Goal: Task Accomplishment & Management: Complete application form

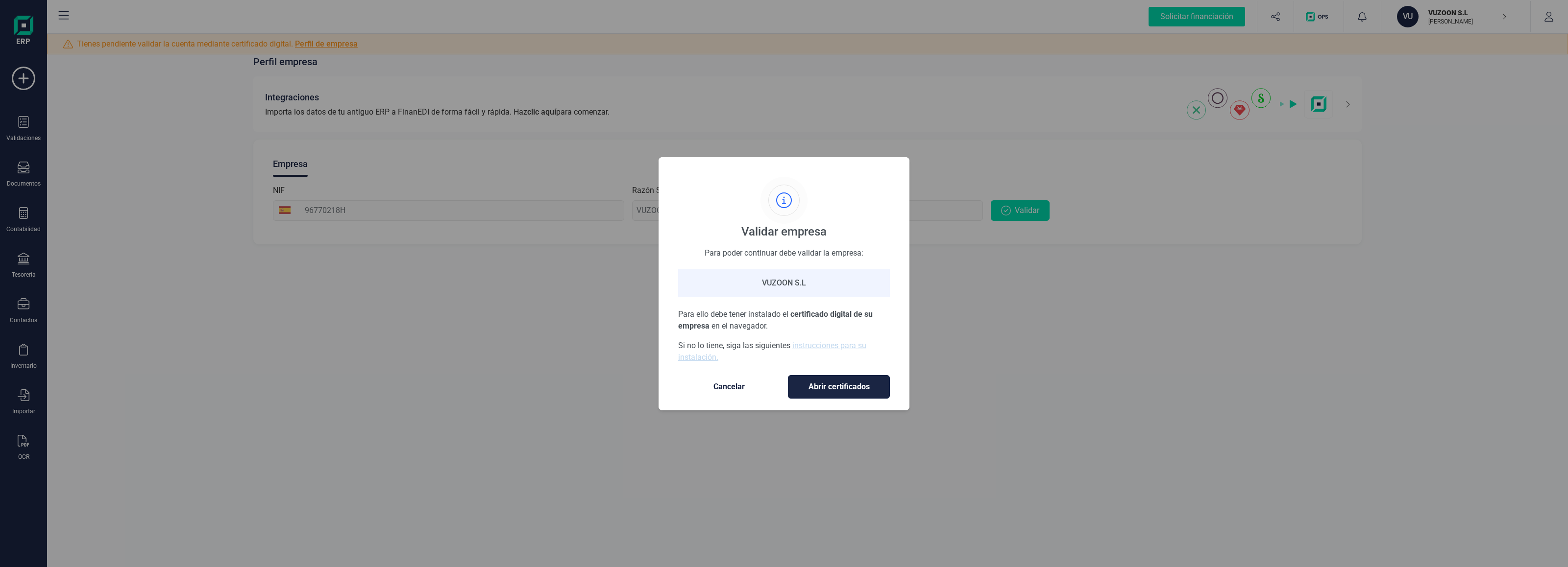
click at [828, 383] on span "Abrir certificados" at bounding box center [838, 387] width 81 height 11
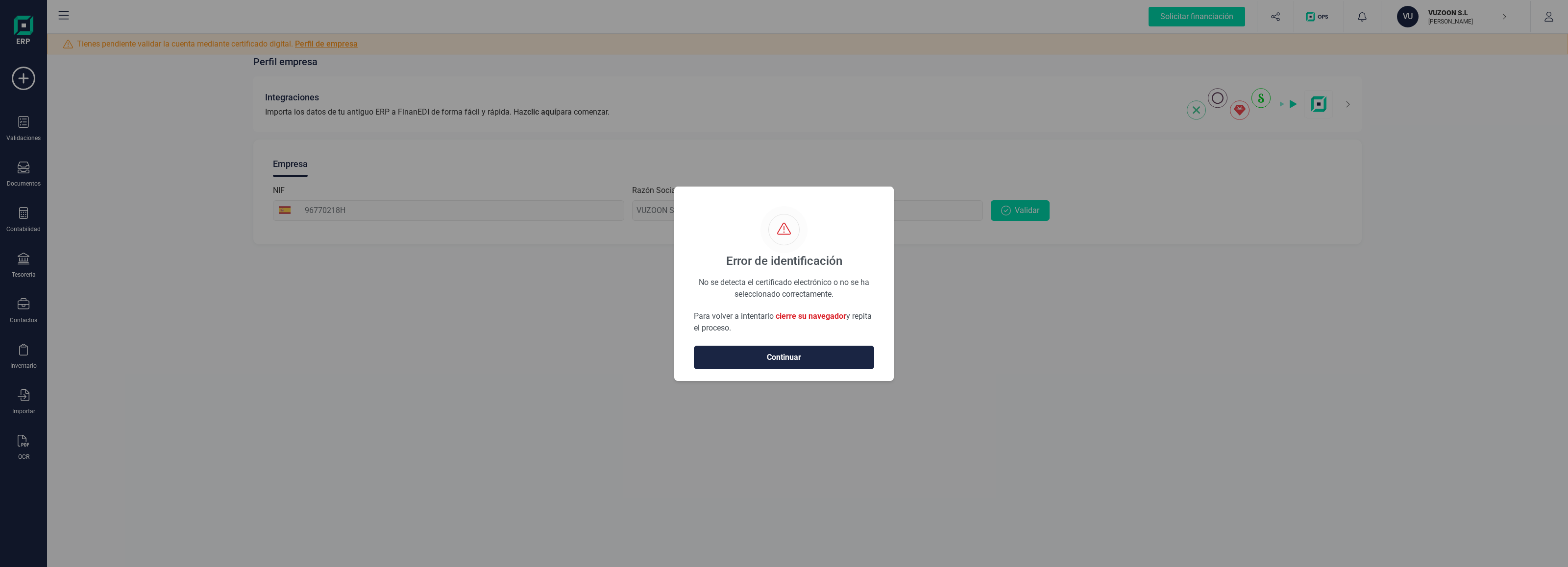
click at [772, 360] on span "Continuar" at bounding box center [784, 357] width 160 height 11
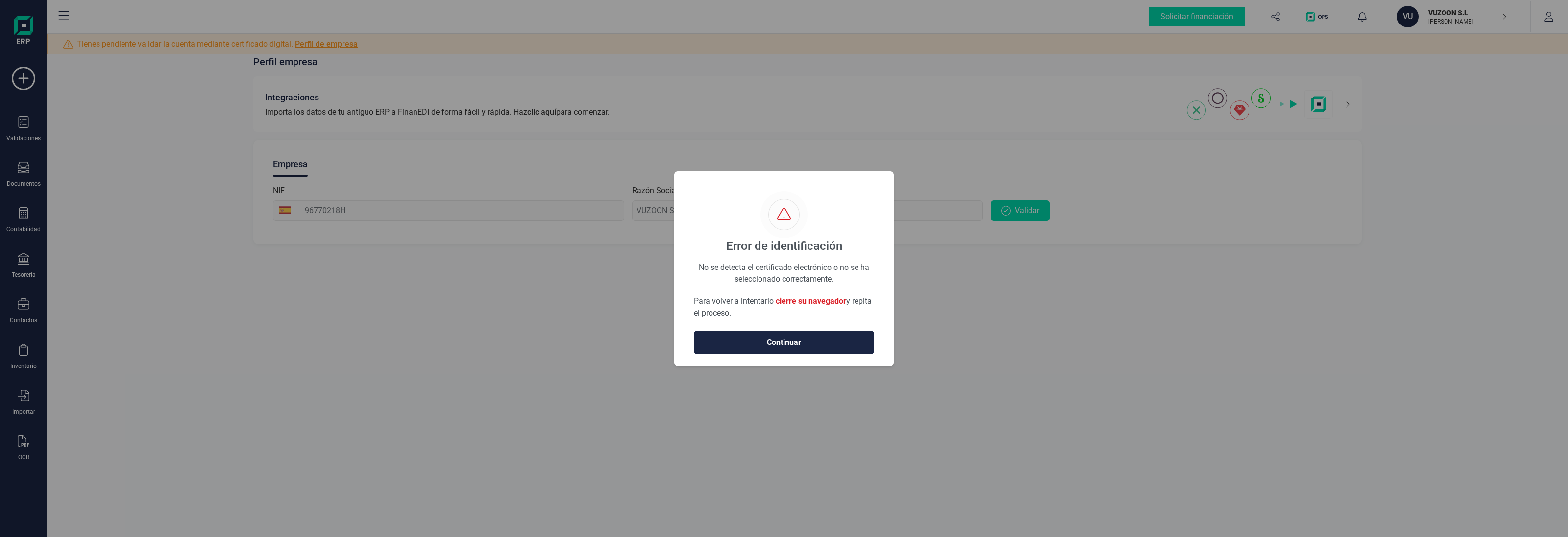
click at [791, 337] on span "Continuar" at bounding box center [784, 342] width 160 height 11
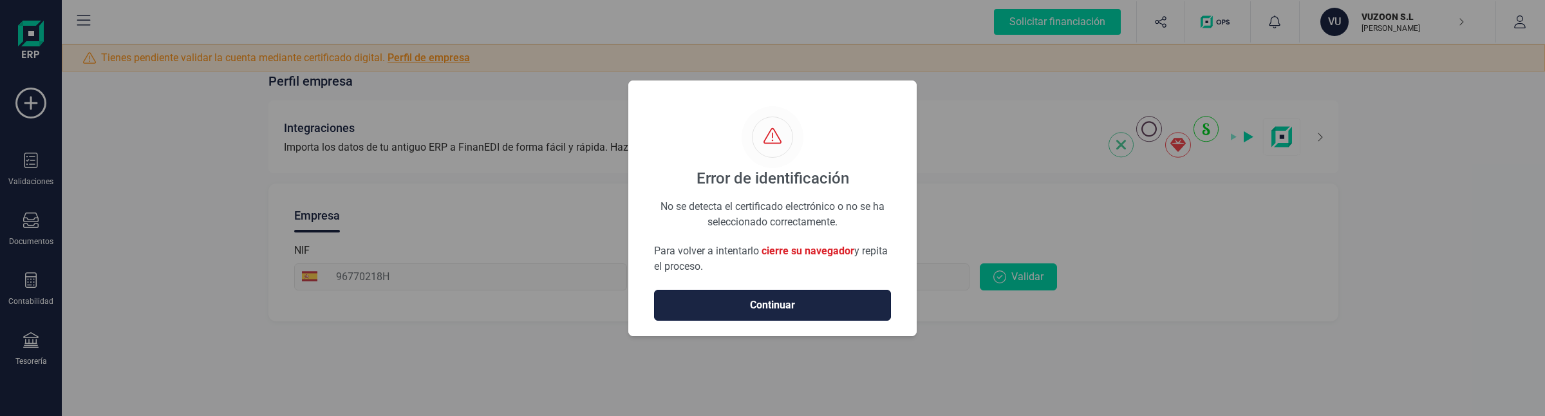
click at [719, 308] on span "Continuar" at bounding box center [772, 304] width 210 height 15
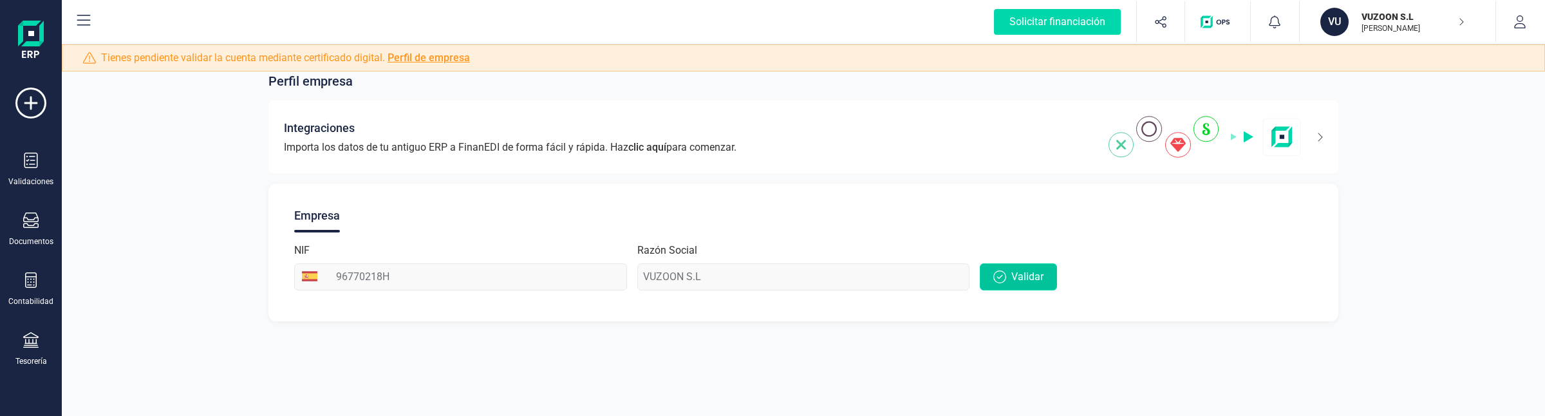
click at [1024, 274] on span "Validar" at bounding box center [1027, 276] width 32 height 15
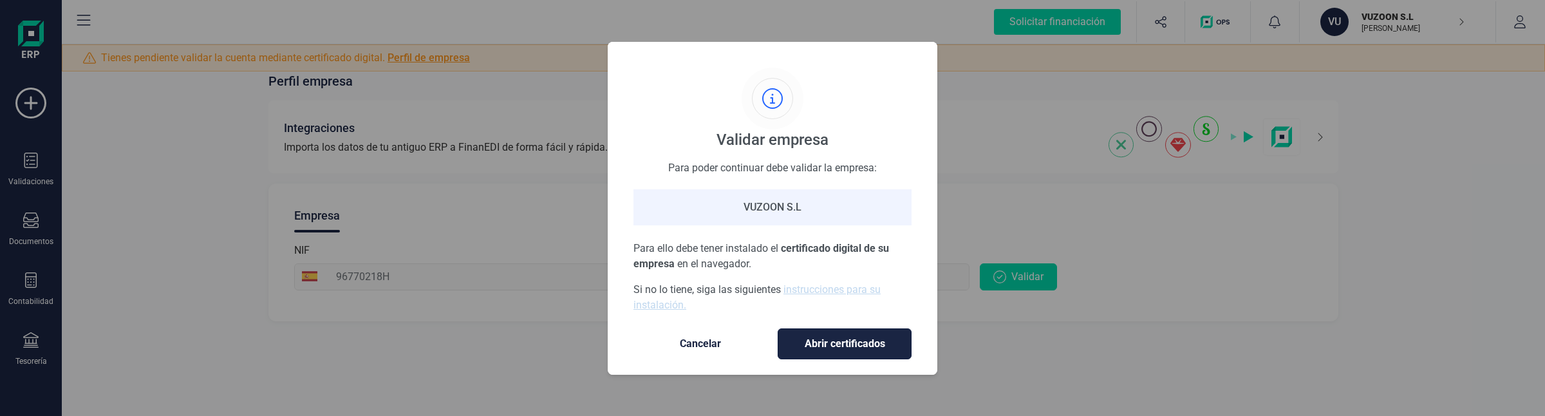
click at [837, 342] on span "Abrir certificados" at bounding box center [844, 343] width 107 height 15
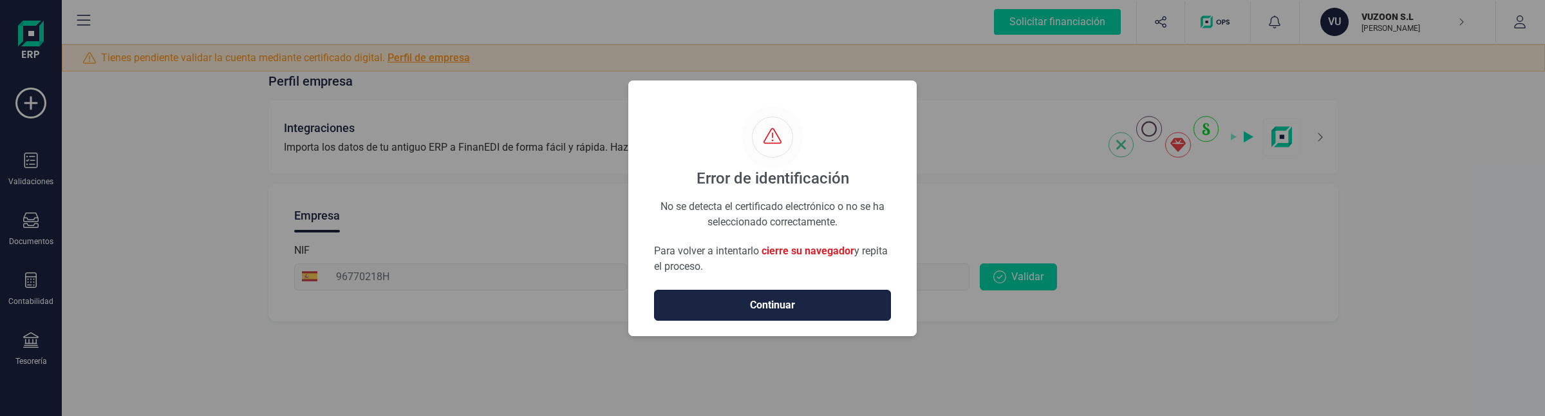
click at [747, 300] on span "Continuar" at bounding box center [772, 304] width 210 height 15
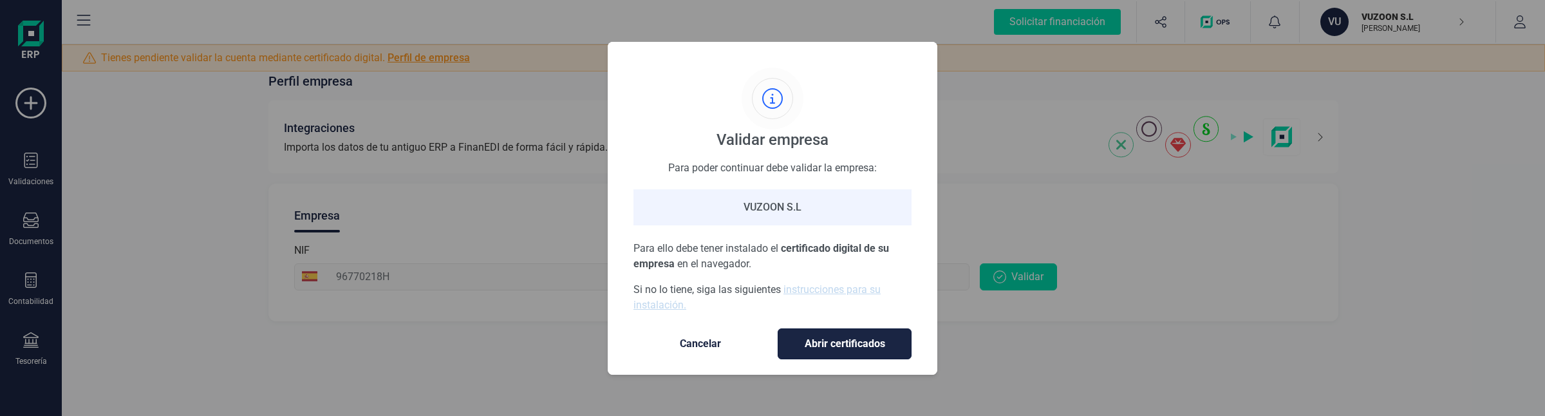
click at [850, 342] on span "Abrir certificados" at bounding box center [844, 343] width 107 height 15
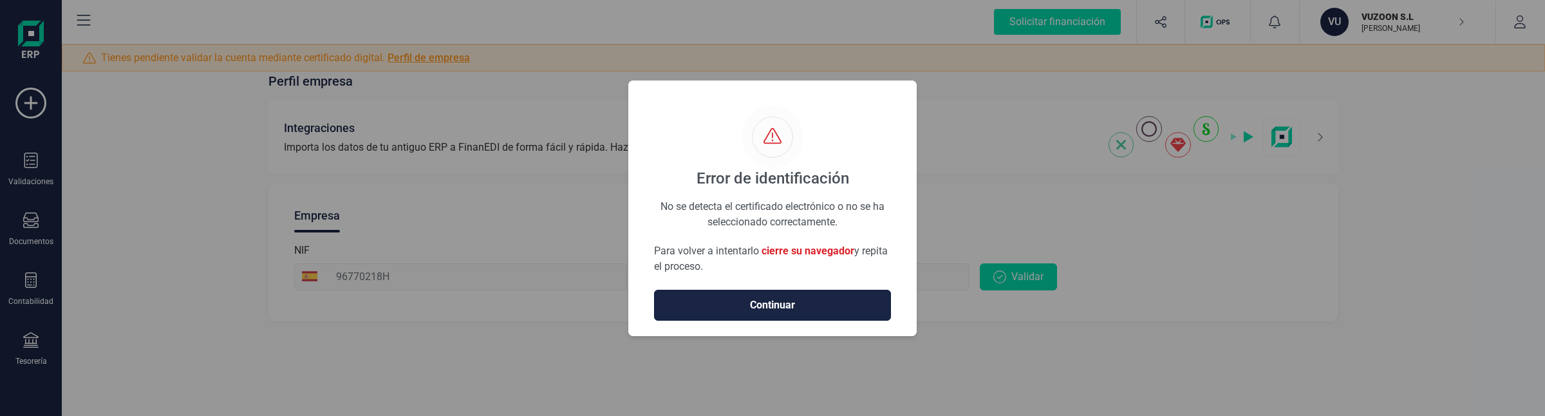
click at [780, 301] on span "Continuar" at bounding box center [772, 304] width 210 height 15
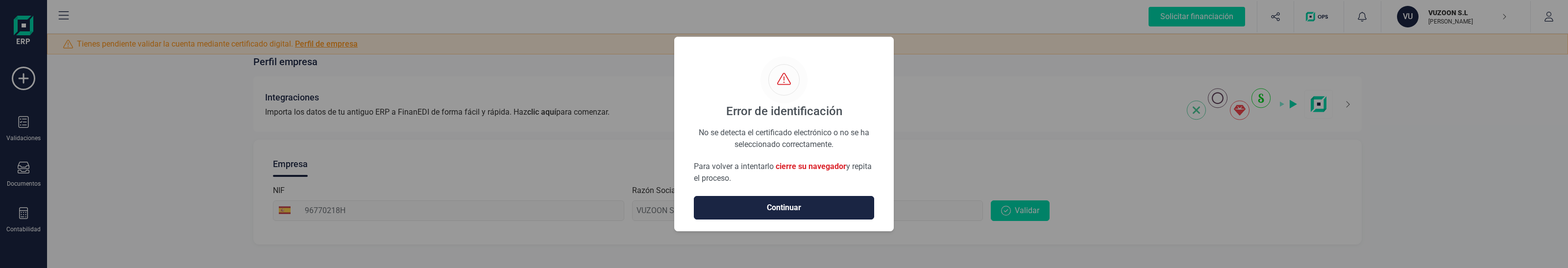
click at [791, 204] on span "Continuar" at bounding box center [784, 207] width 160 height 11
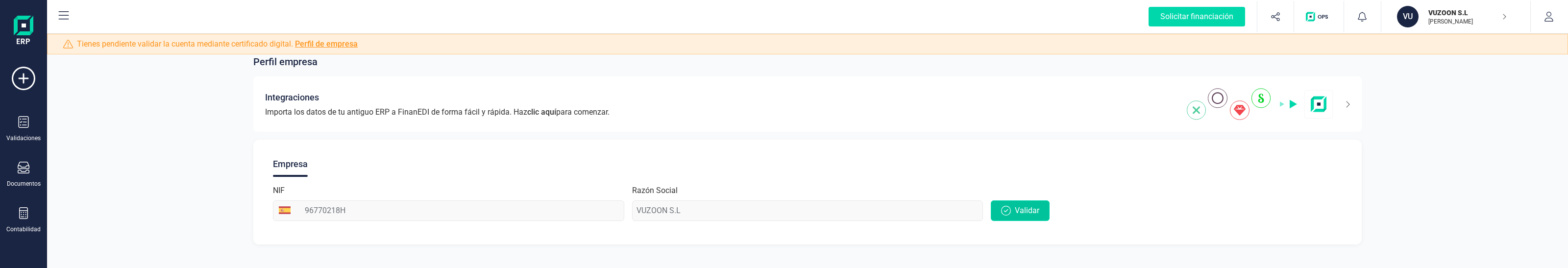
click at [1034, 200] on button "Validar" at bounding box center [1019, 210] width 59 height 21
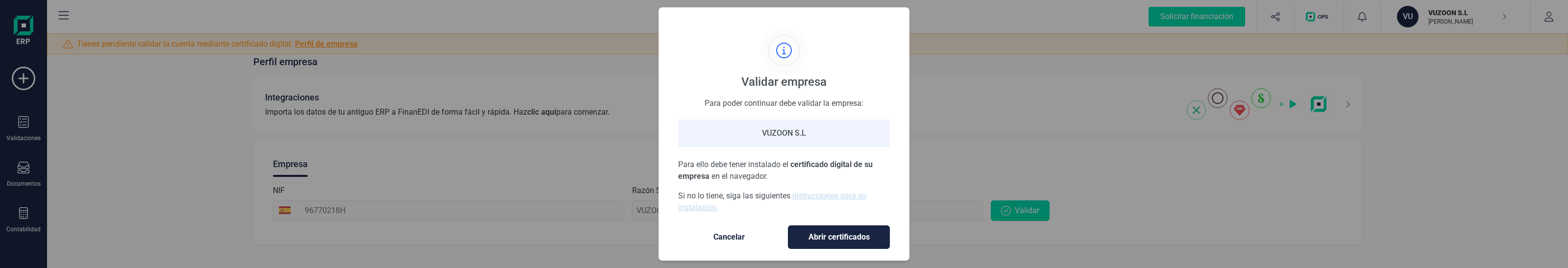
click at [853, 235] on span "Abrir certificados" at bounding box center [838, 237] width 81 height 11
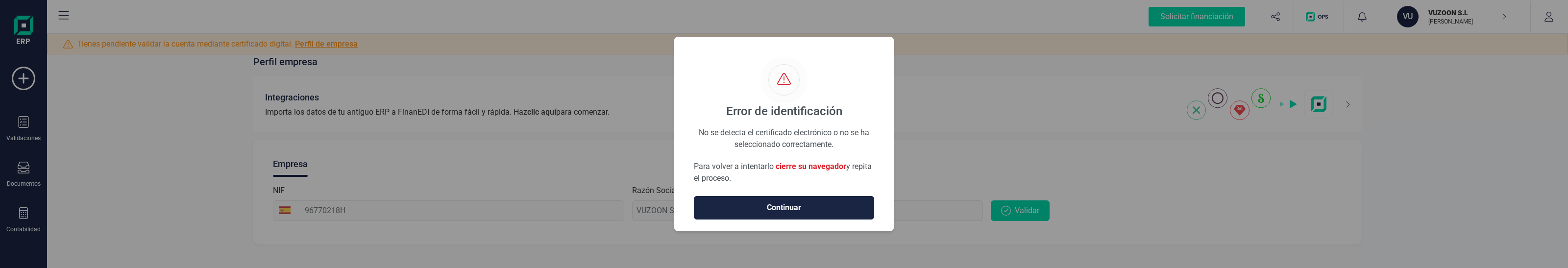
click at [780, 206] on span "Continuar" at bounding box center [784, 207] width 160 height 11
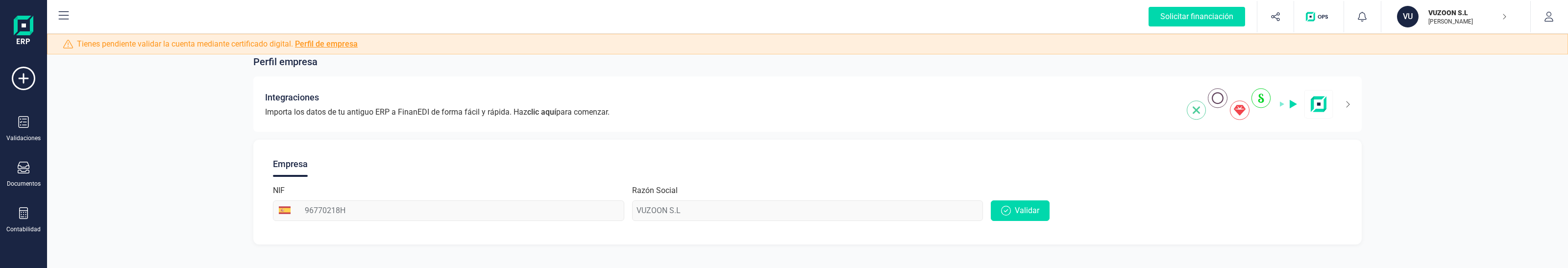
drag, startPoint x: 121, startPoint y: 119, endPoint x: 125, endPoint y: 124, distance: 6.4
click at [125, 124] on div "Perfil empresa Integraciones Importa los datos de tu antiguo ERP a FinanEDI de …" at bounding box center [808, 143] width 1521 height 225
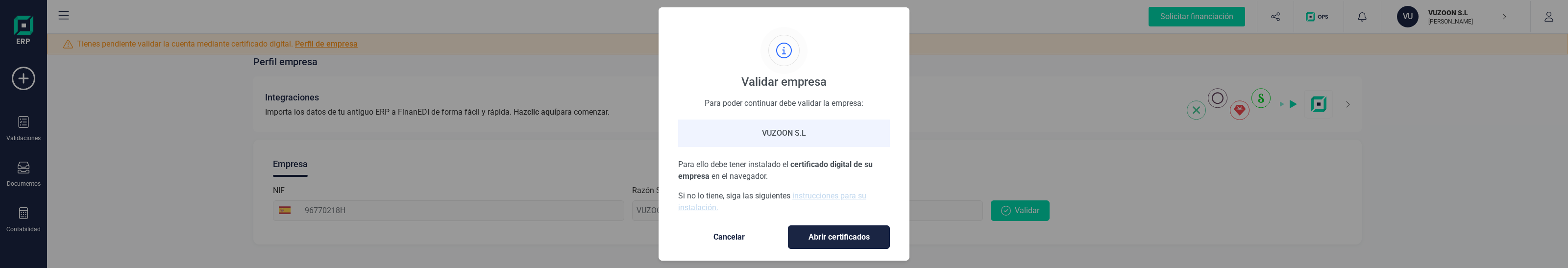
click at [829, 237] on span "Abrir certificados" at bounding box center [838, 237] width 81 height 11
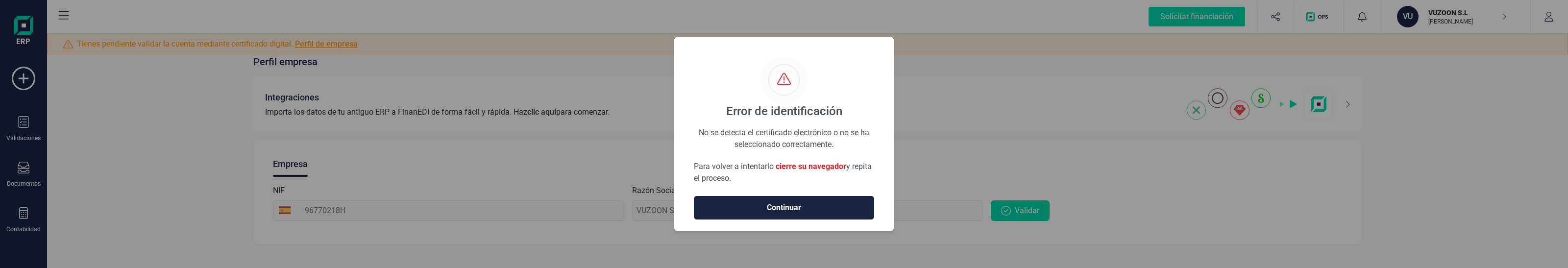
click at [733, 206] on span "Continuar" at bounding box center [784, 207] width 160 height 11
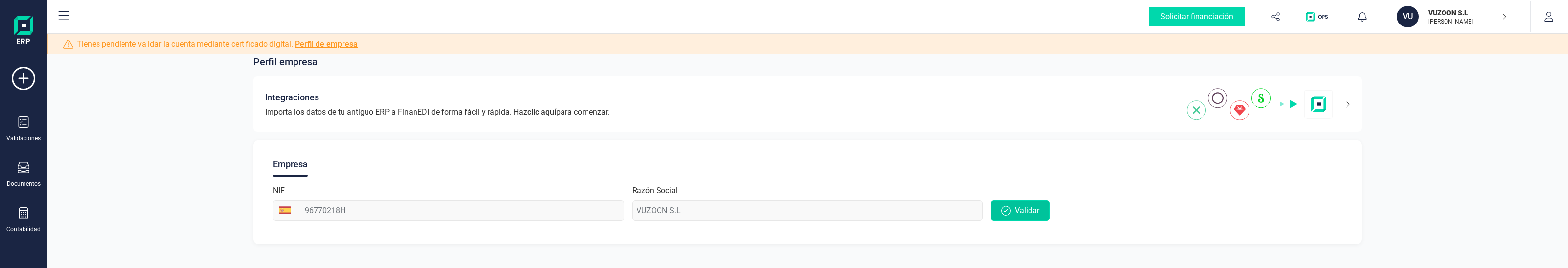
click at [1012, 204] on button "Validar" at bounding box center [1019, 210] width 59 height 21
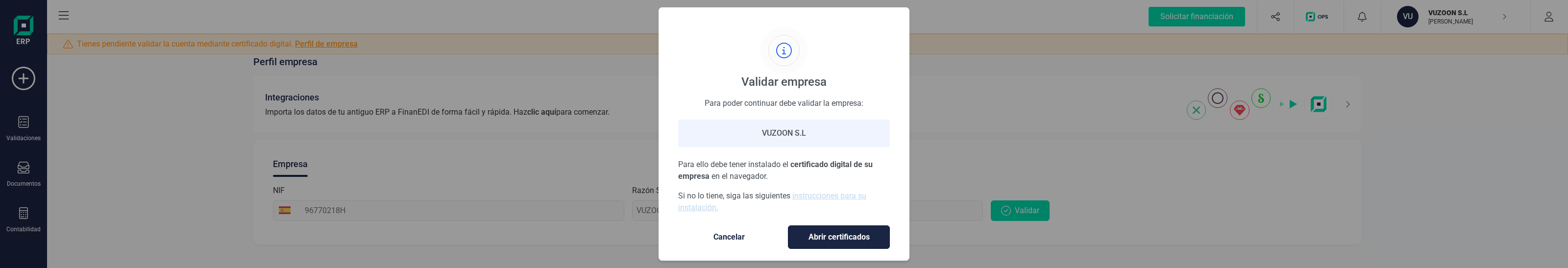
click at [853, 235] on span "Abrir certificados" at bounding box center [838, 237] width 81 height 11
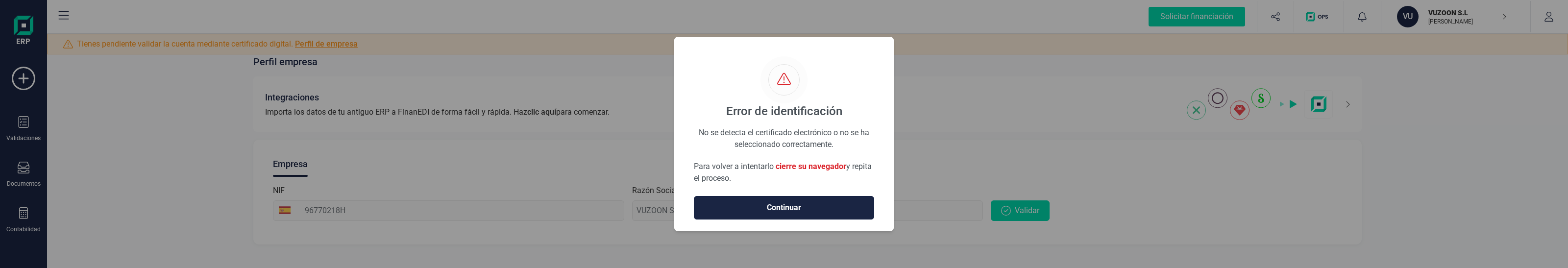
click at [762, 204] on span "Continuar" at bounding box center [784, 207] width 160 height 11
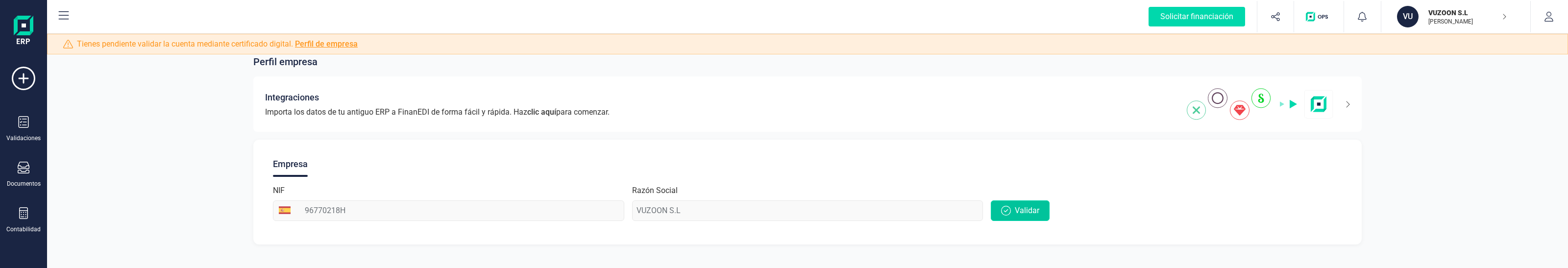
click at [1009, 202] on button "Validar" at bounding box center [1019, 210] width 59 height 21
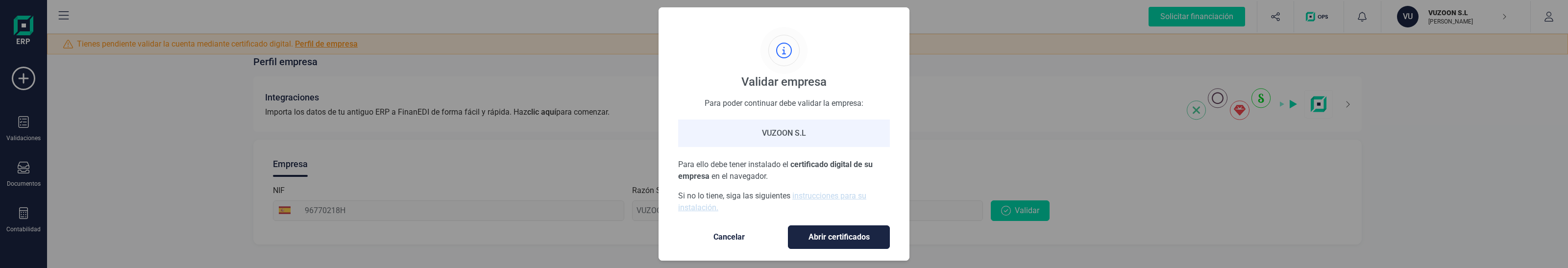
click at [845, 234] on span "Abrir certificados" at bounding box center [838, 237] width 81 height 11
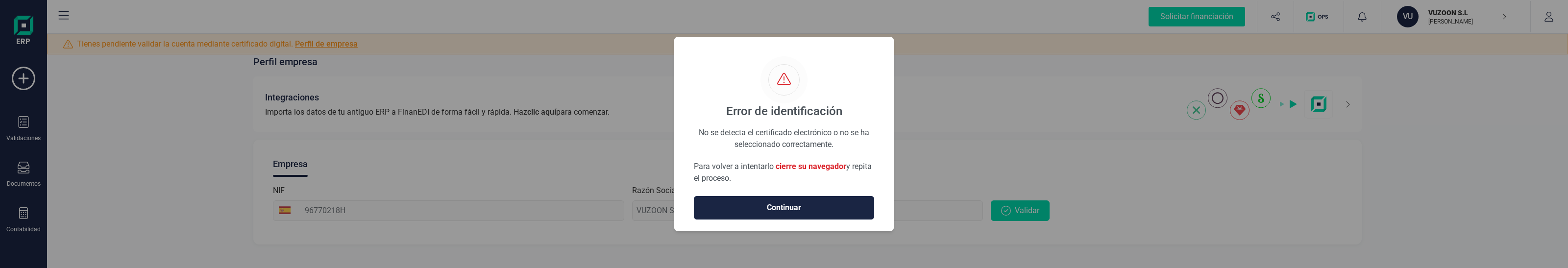
drag, startPoint x: 816, startPoint y: 211, endPoint x: 798, endPoint y: 211, distance: 18.0
click at [811, 211] on span "Continuar" at bounding box center [784, 207] width 160 height 11
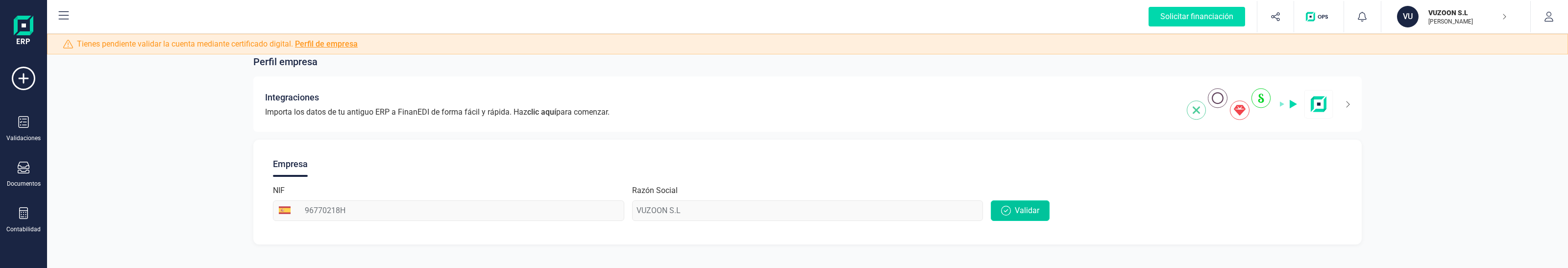
drag, startPoint x: 1066, startPoint y: 217, endPoint x: 1039, endPoint y: 209, distance: 28.2
click at [1064, 217] on div "Validar" at bounding box center [1165, 203] width 351 height 37
click at [1028, 209] on span "Validar" at bounding box center [1027, 210] width 24 height 11
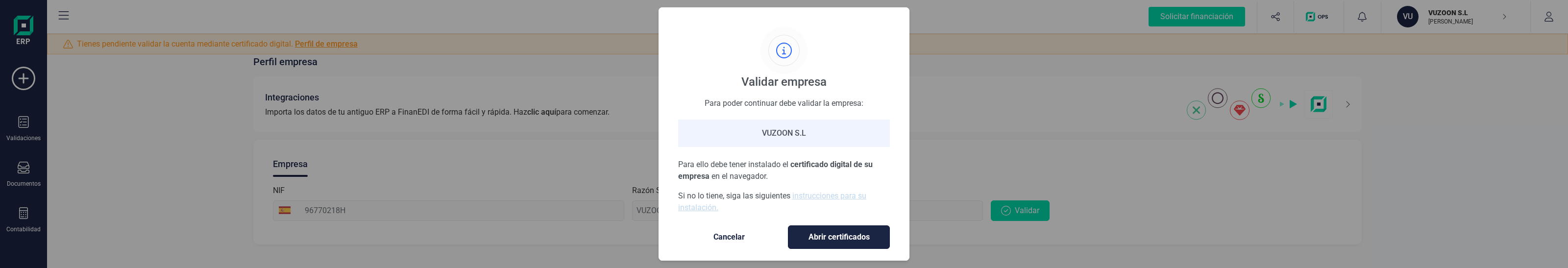
click at [848, 233] on span "Abrir certificados" at bounding box center [838, 237] width 81 height 11
